Goal: Use online tool/utility

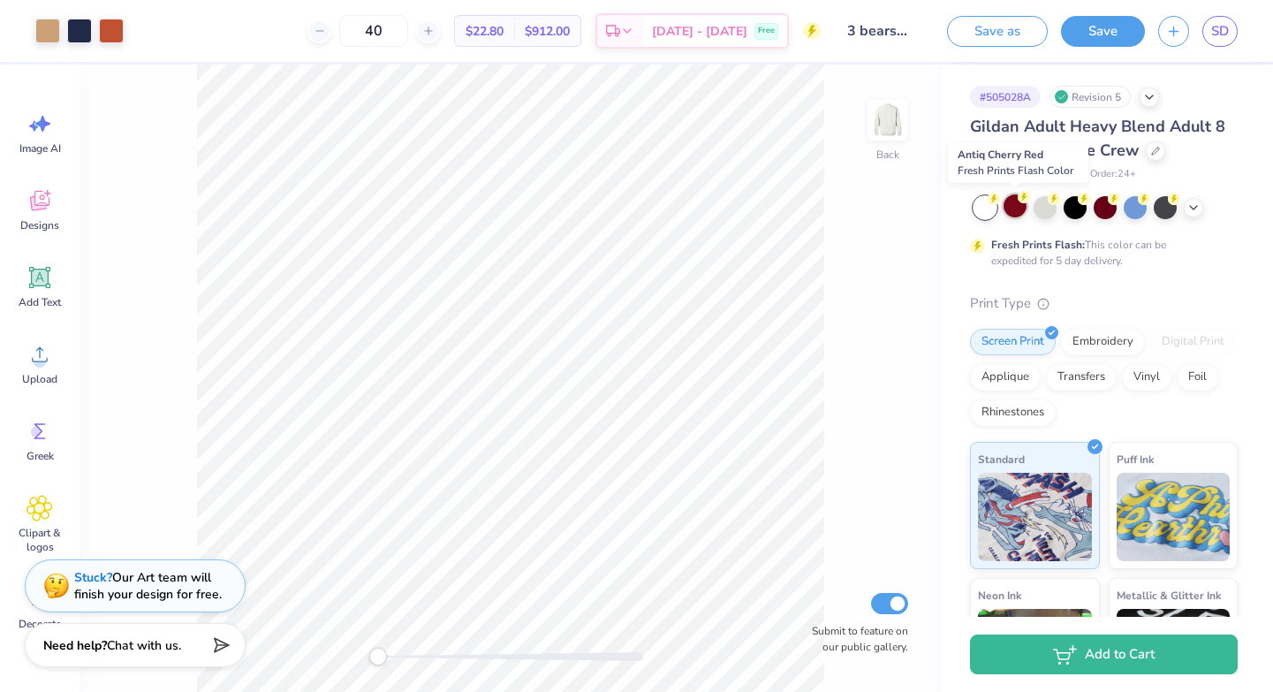
click at [1015, 207] on div at bounding box center [1015, 205] width 23 height 23
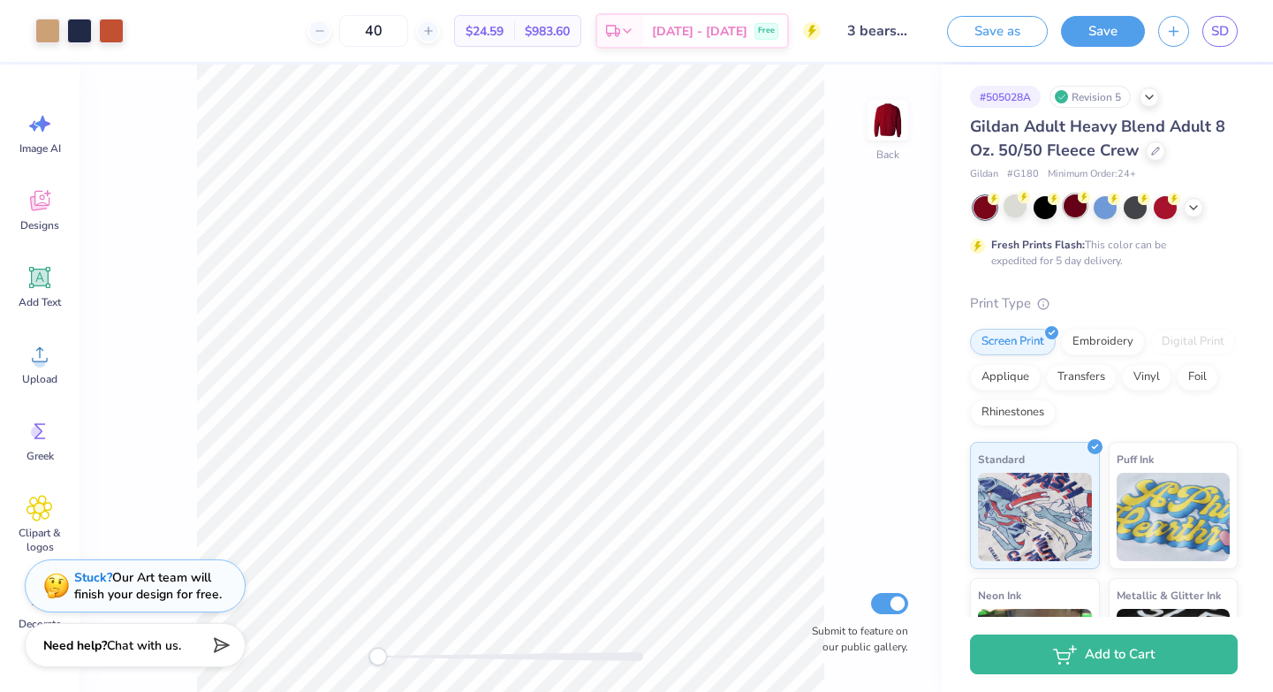
click at [1074, 206] on div at bounding box center [1075, 205] width 23 height 23
click at [1105, 203] on div at bounding box center [1105, 205] width 23 height 23
click at [1100, 209] on div at bounding box center [1105, 205] width 23 height 23
click at [1044, 207] on div at bounding box center [1045, 205] width 23 height 23
click at [1191, 204] on polyline at bounding box center [1193, 206] width 7 height 4
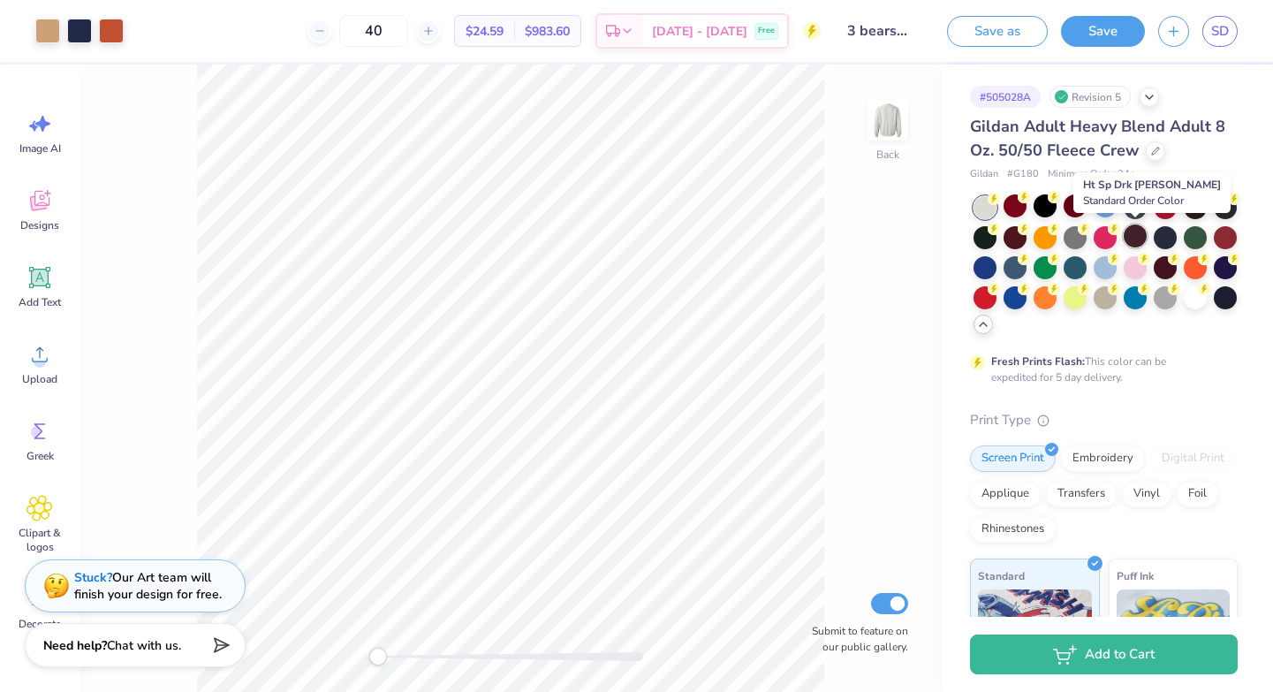
click at [1136, 232] on div at bounding box center [1135, 235] width 23 height 23
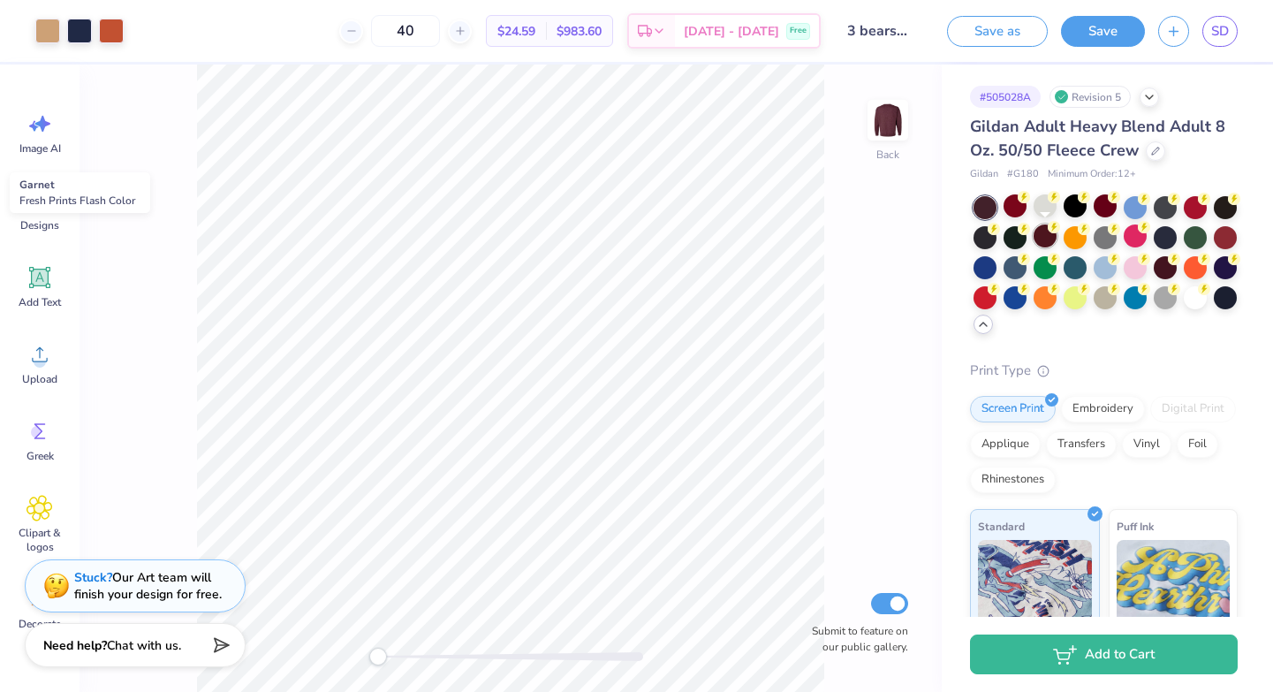
click at [1037, 245] on div at bounding box center [1045, 235] width 23 height 23
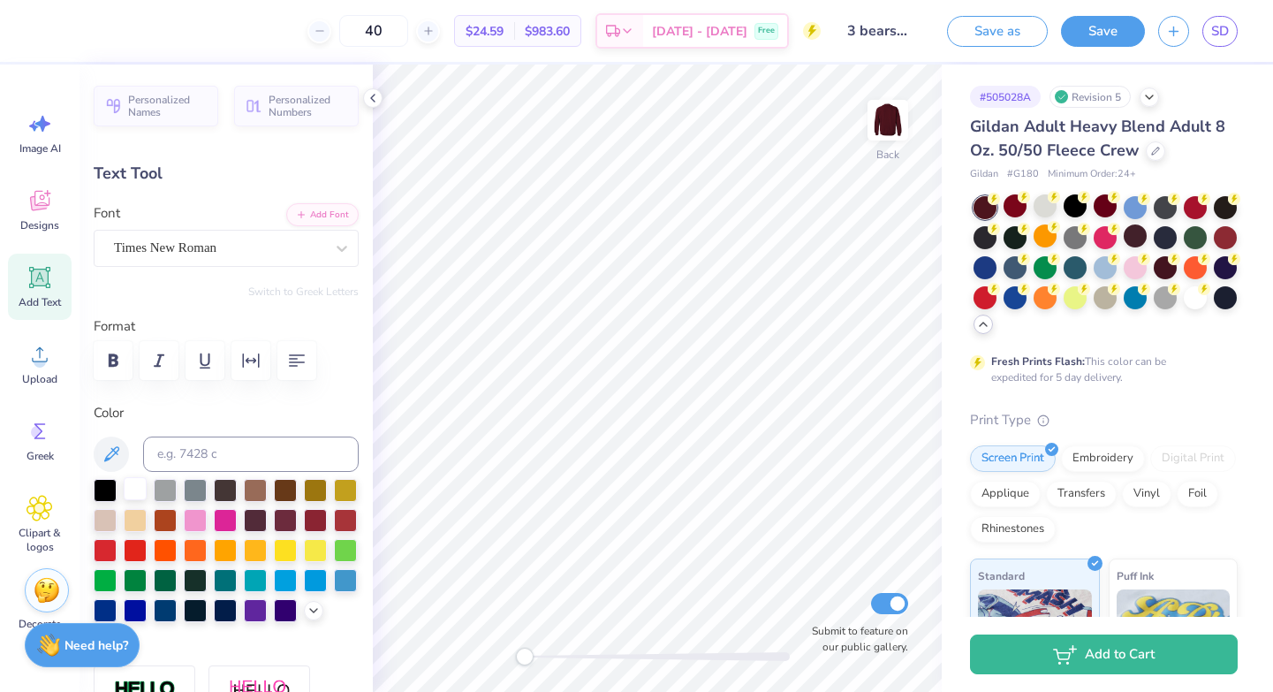
click at [135, 486] on div at bounding box center [135, 488] width 23 height 23
type input "1.44"
type input "0.53"
type input "13.30"
click at [131, 484] on div at bounding box center [135, 488] width 23 height 23
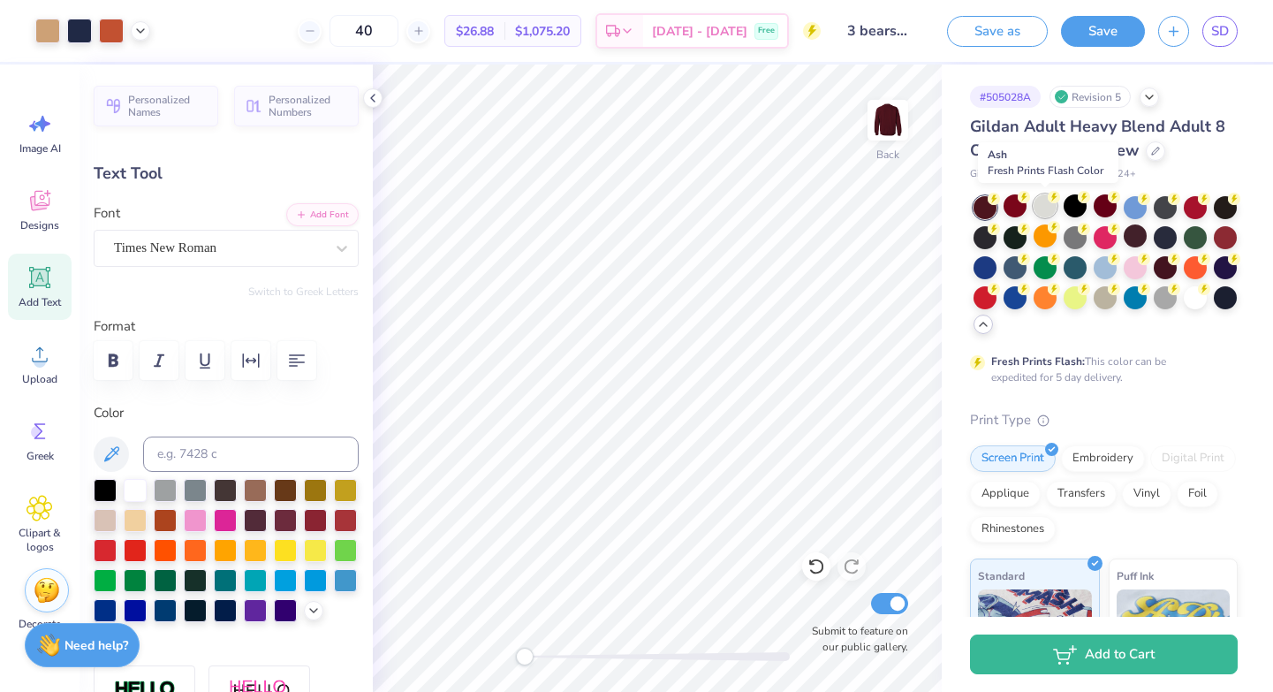
click at [1042, 214] on div at bounding box center [1045, 205] width 23 height 23
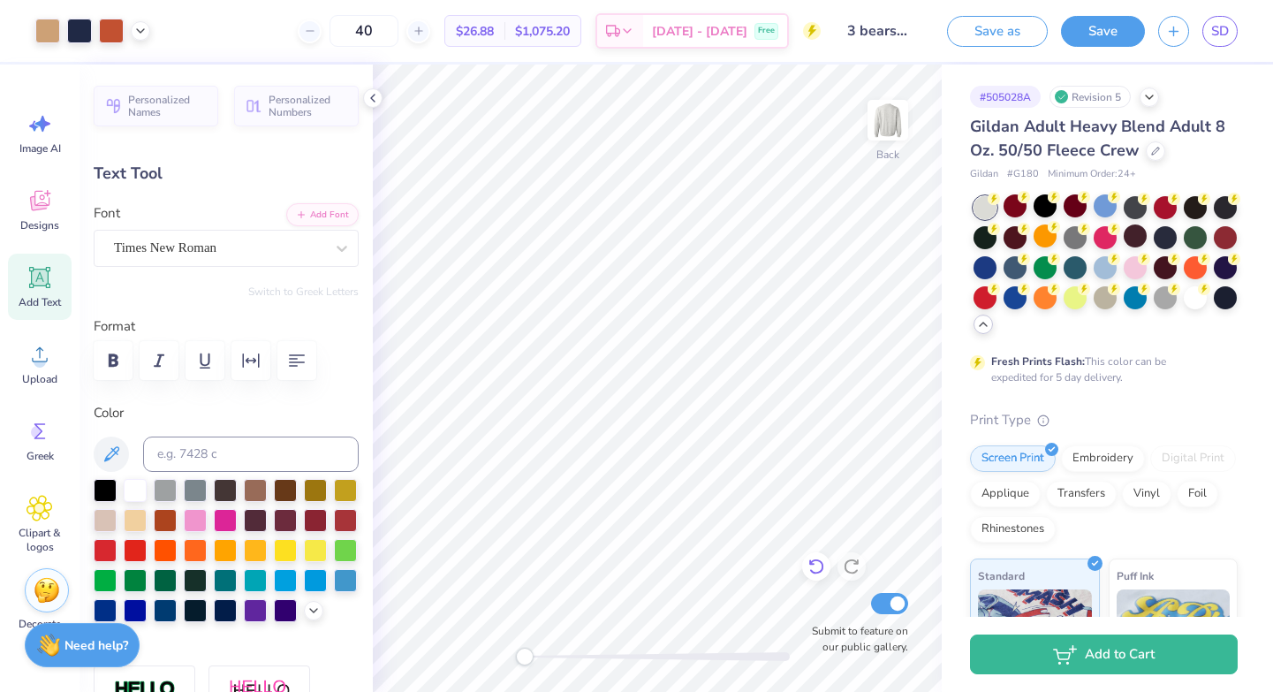
click at [817, 560] on icon at bounding box center [816, 567] width 15 height 16
click at [1193, 294] on div at bounding box center [1195, 296] width 23 height 23
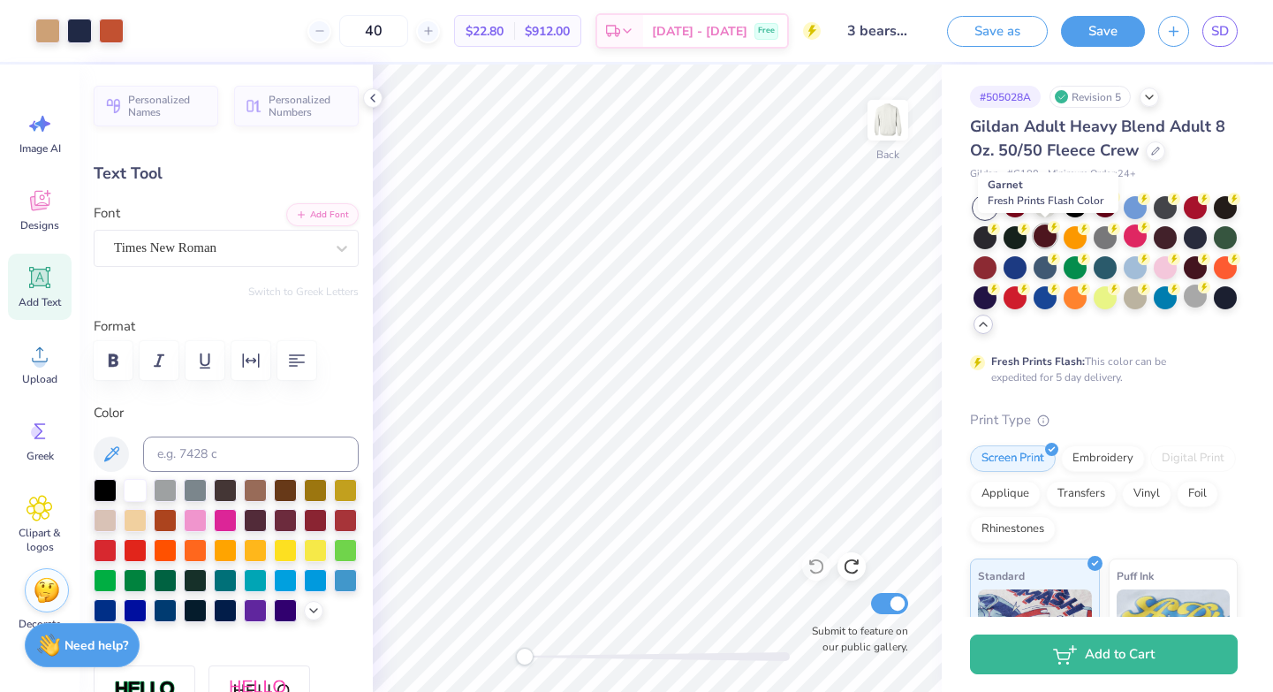
click at [1047, 237] on div at bounding box center [1045, 235] width 23 height 23
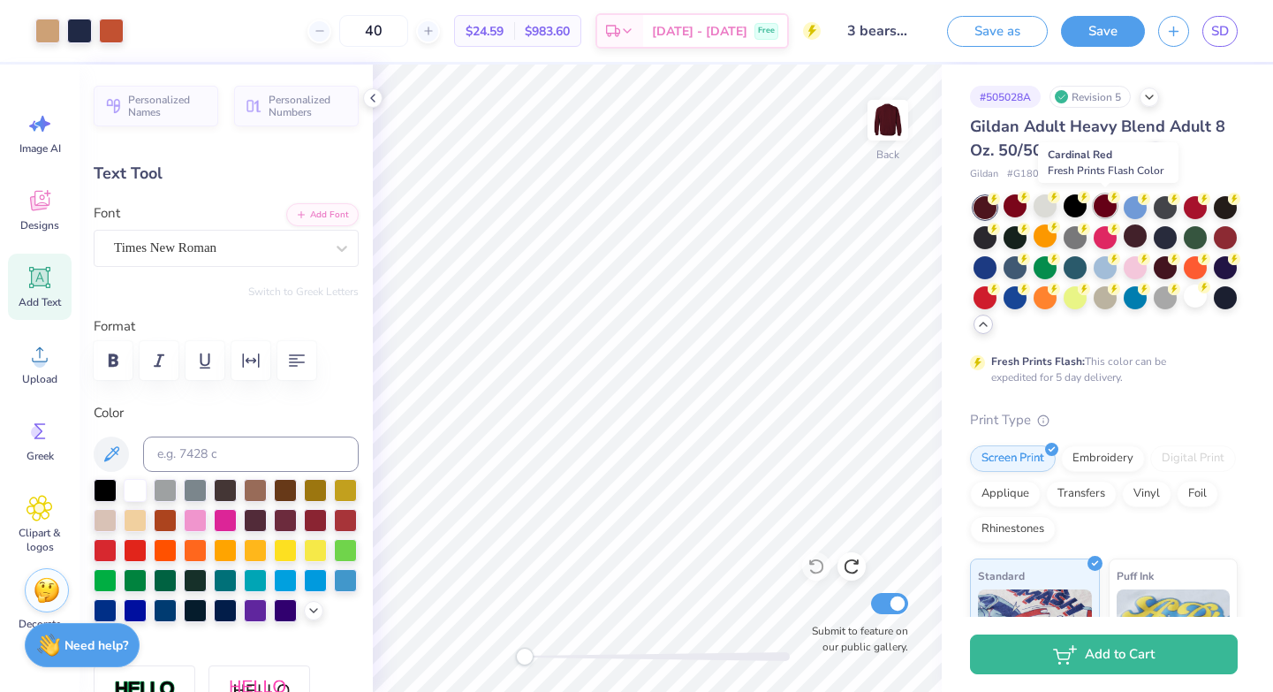
click at [1106, 206] on div at bounding box center [1105, 205] width 23 height 23
click at [1044, 208] on div at bounding box center [1045, 205] width 23 height 23
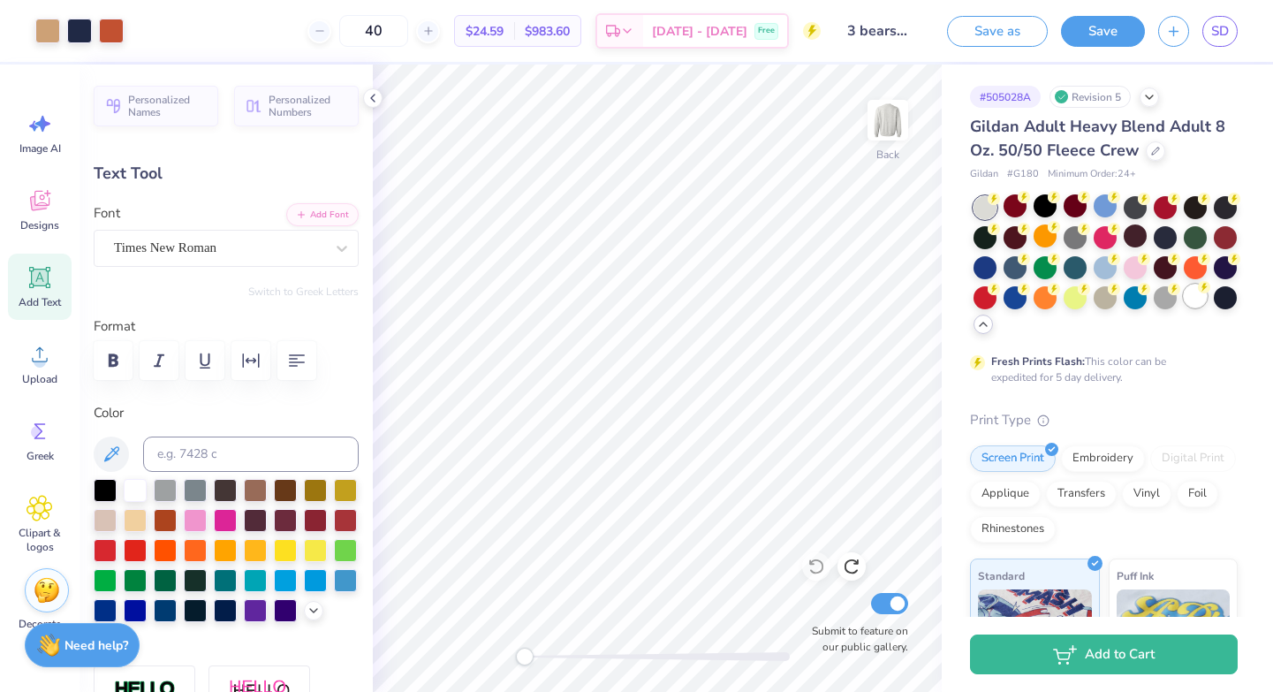
click at [1187, 301] on div at bounding box center [1195, 296] width 23 height 23
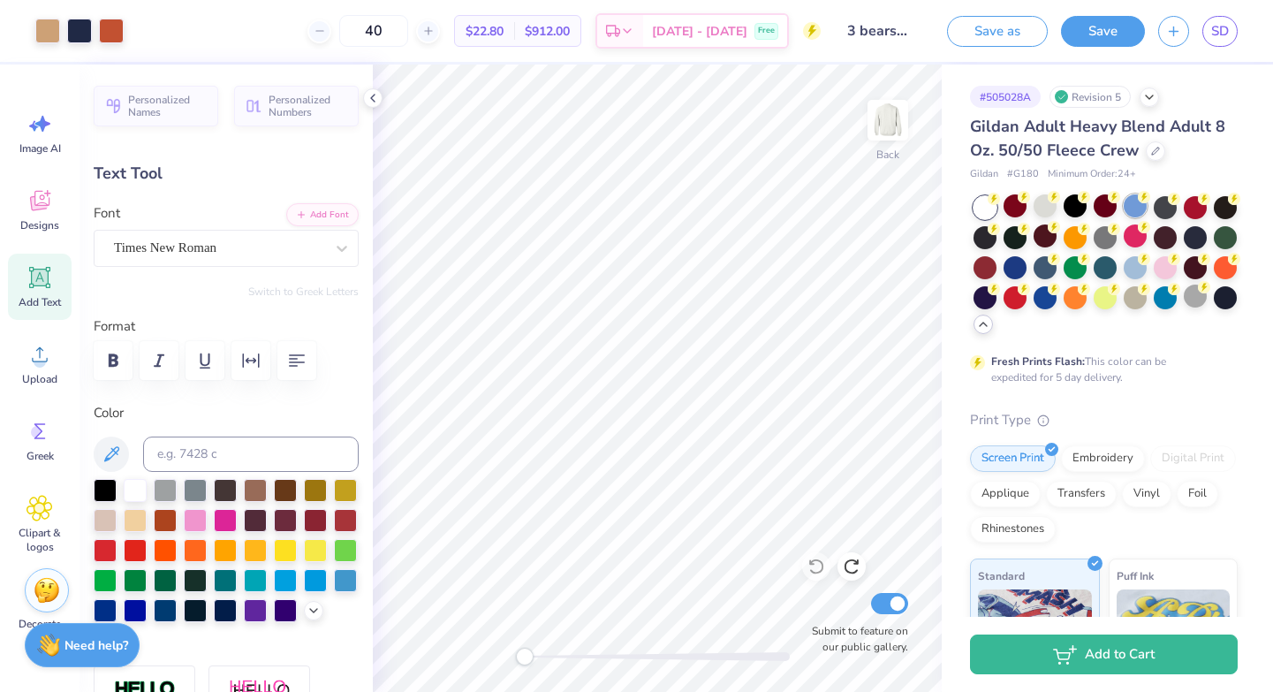
click at [1135, 210] on div at bounding box center [1135, 205] width 23 height 23
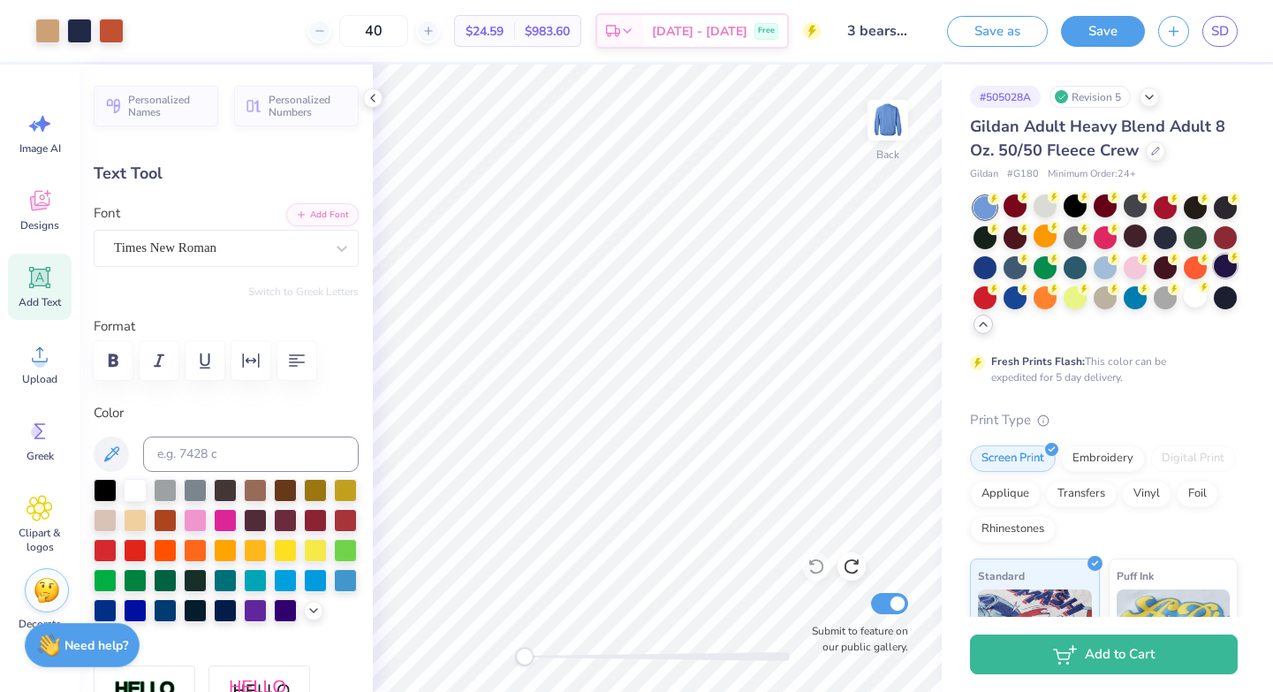
click at [1219, 270] on div at bounding box center [1225, 265] width 23 height 23
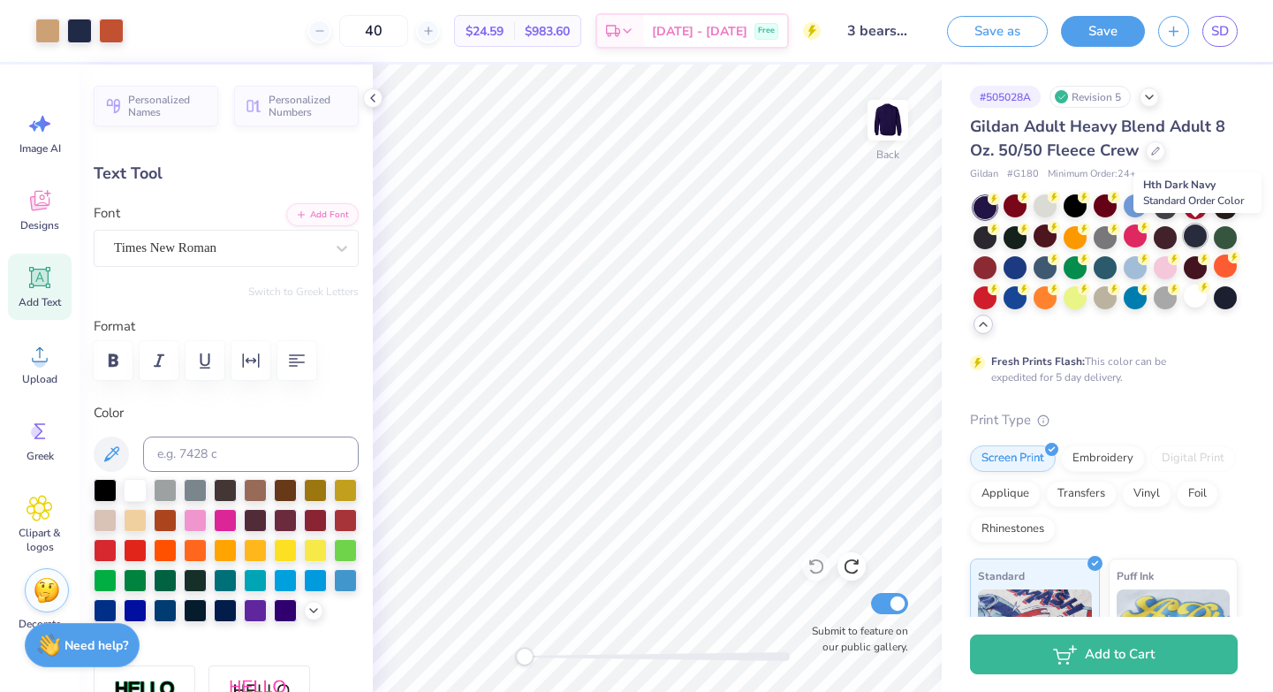
click at [1198, 239] on div at bounding box center [1195, 235] width 23 height 23
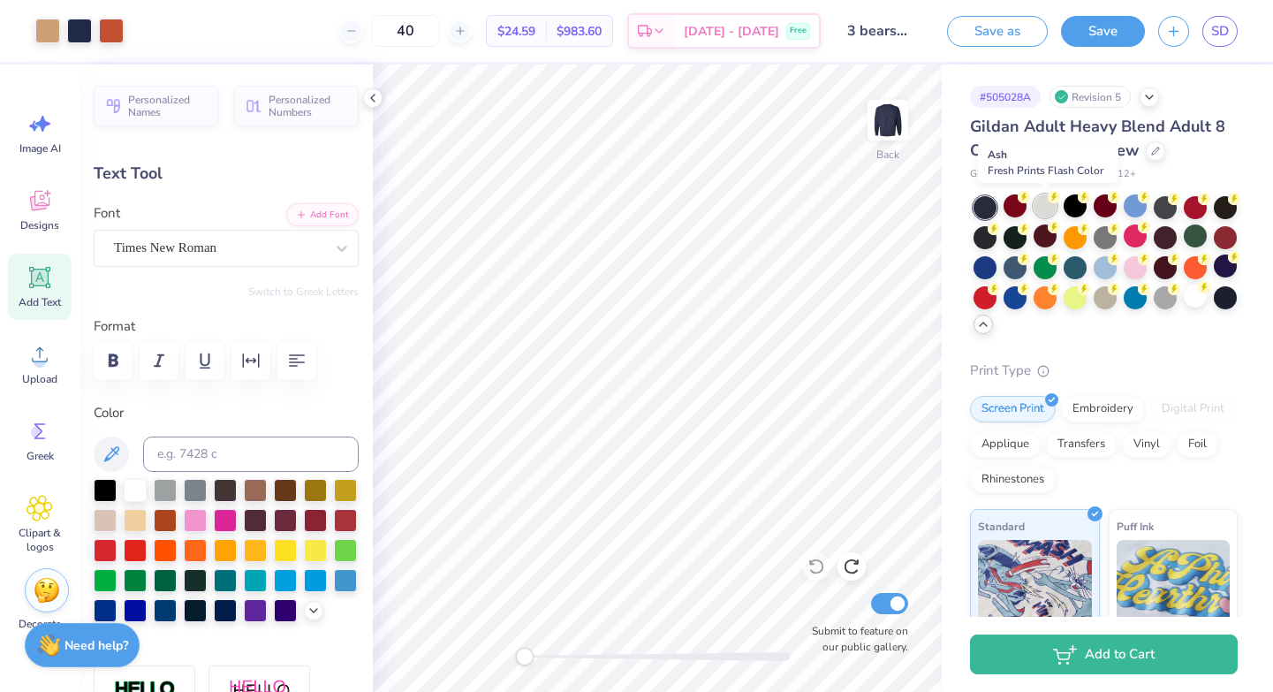
click at [1049, 207] on div at bounding box center [1045, 205] width 23 height 23
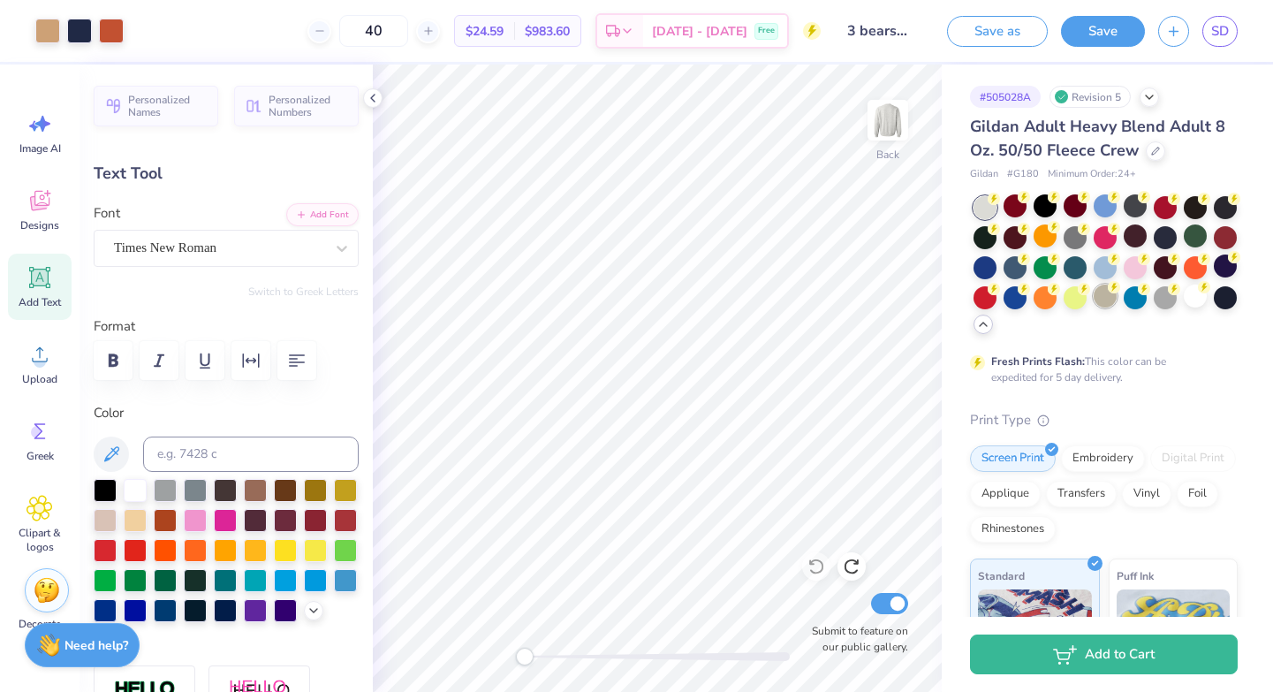
click at [1105, 298] on div at bounding box center [1105, 296] width 23 height 23
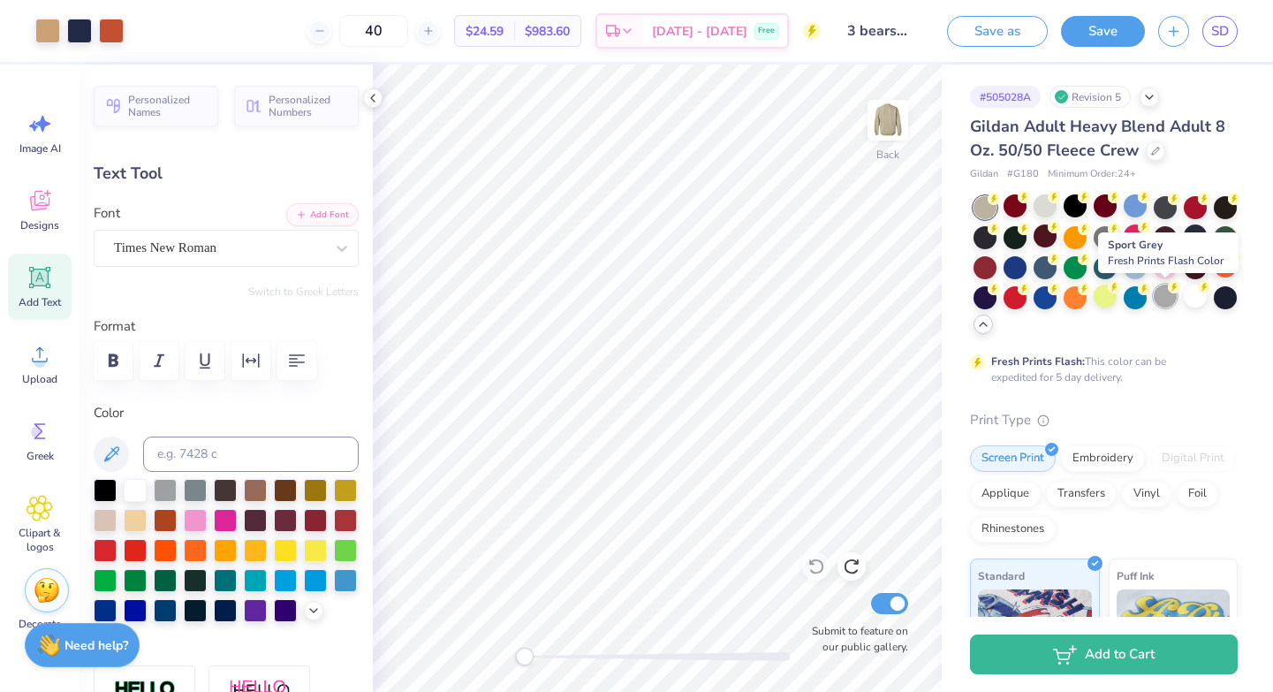
click at [1162, 293] on div at bounding box center [1165, 296] width 23 height 23
click at [1198, 296] on div at bounding box center [1195, 296] width 23 height 23
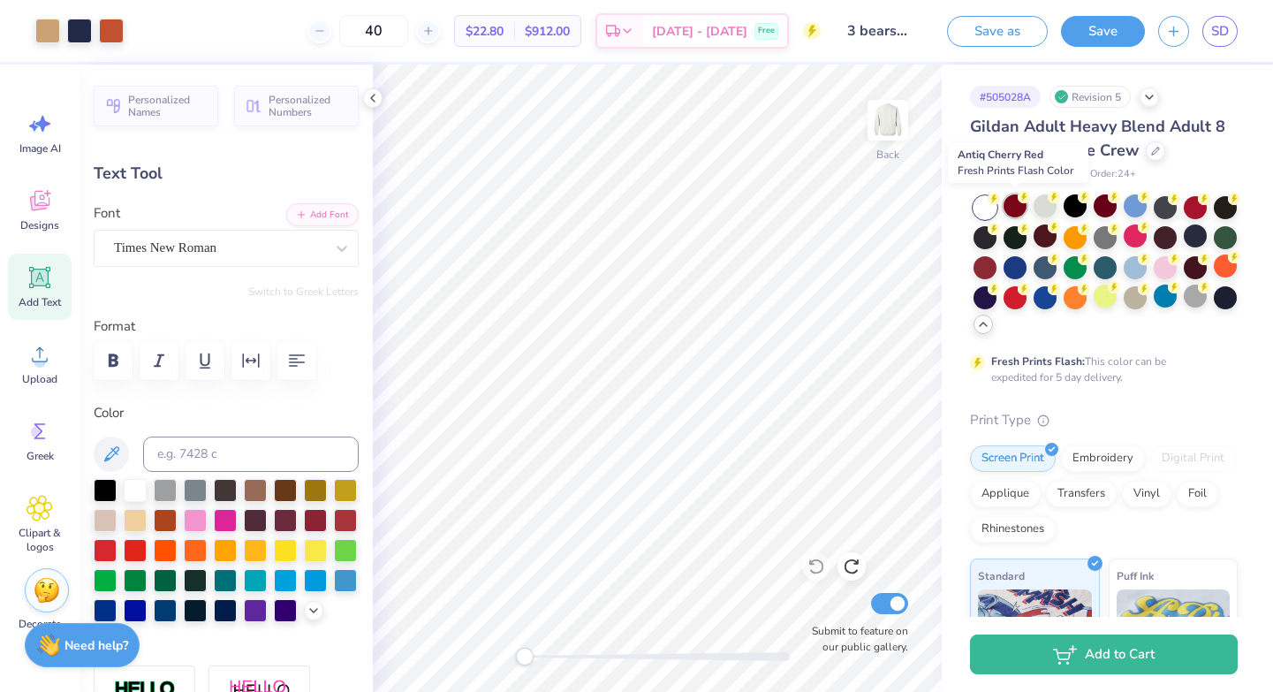
click at [1017, 207] on div at bounding box center [1015, 205] width 23 height 23
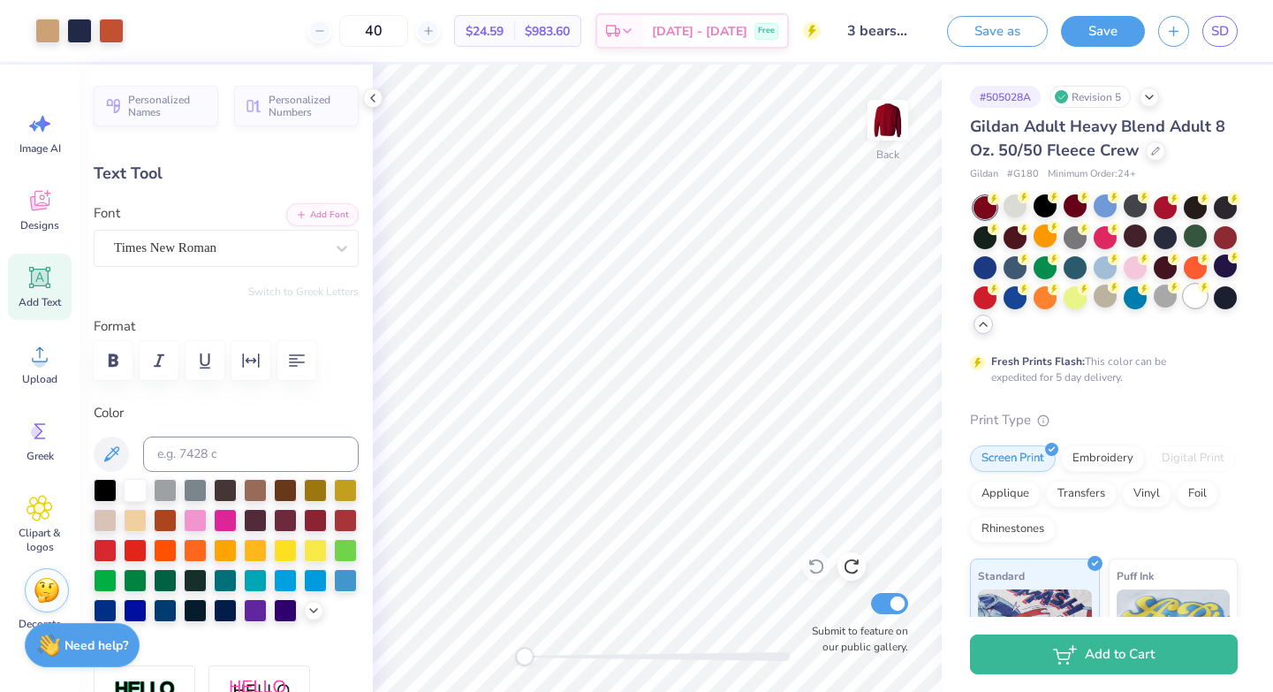
click at [1198, 297] on div at bounding box center [1195, 296] width 23 height 23
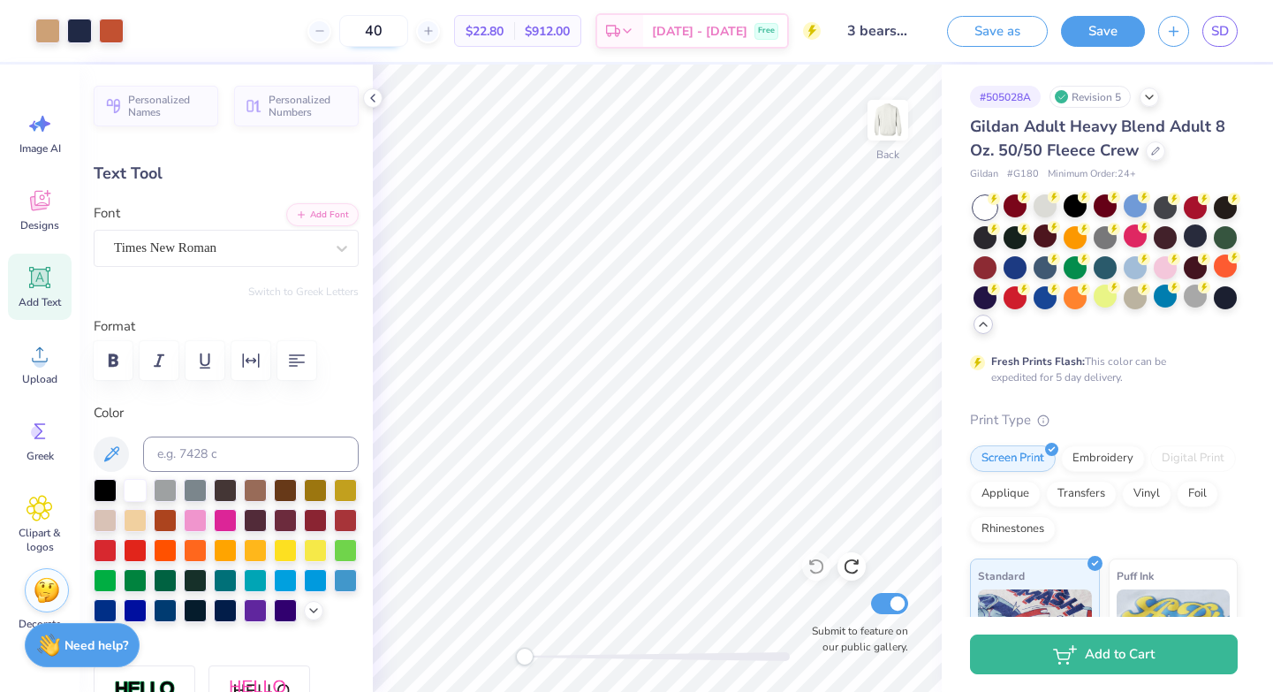
click at [408, 34] on input "40" at bounding box center [373, 31] width 69 height 32
type input "4"
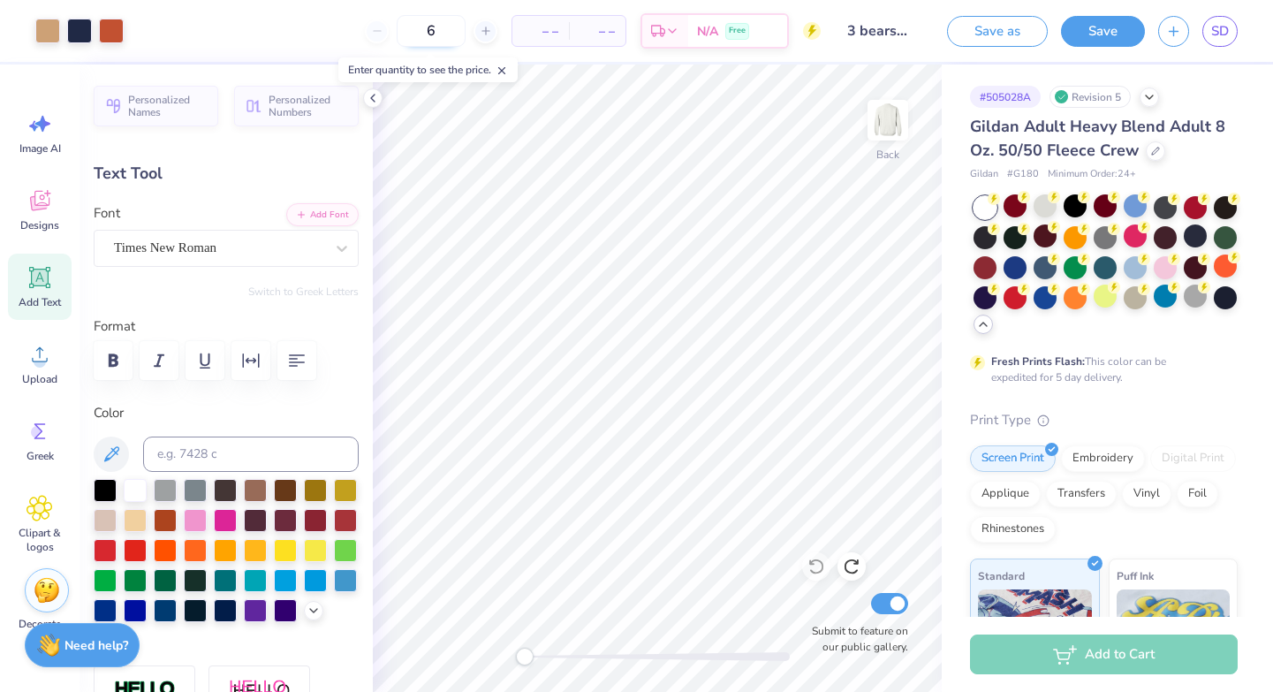
type input "60"
